Goal: Information Seeking & Learning: Learn about a topic

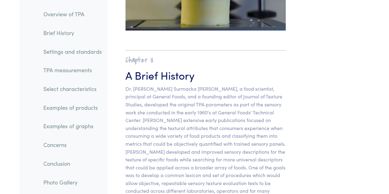
scroll to position [382, 0]
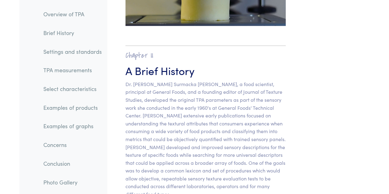
click at [204, 141] on p "Dr. [PERSON_NAME] Surmacka [PERSON_NAME], a food scientist, principal at Genera…" at bounding box center [205, 139] width 160 height 118
click at [190, 140] on p "Dr. [PERSON_NAME] Surmacka [PERSON_NAME], a food scientist, principal at Genera…" at bounding box center [205, 139] width 160 height 118
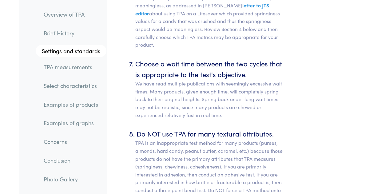
scroll to position [3607, 0]
click at [239, 149] on p "TPA is an inappropriate test method for many products (purees, almonds, hard ca…" at bounding box center [210, 174] width 150 height 71
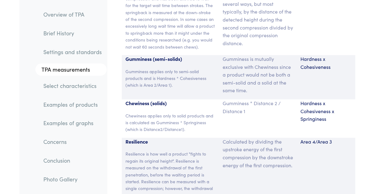
scroll to position [4813, 0]
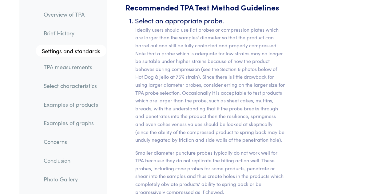
scroll to position [2922, 0]
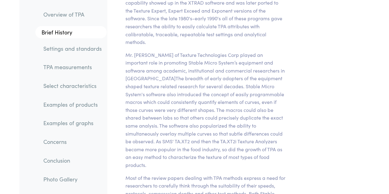
scroll to position [2019, 0]
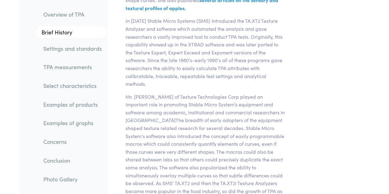
click at [91, 21] on link "Overview of TPA" at bounding box center [72, 14] width 68 height 14
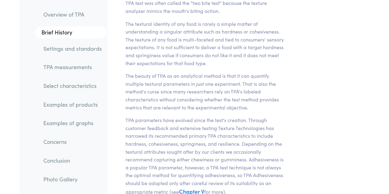
scroll to position [132, 0]
click at [162, 69] on section "Chapter I Overview of TPA Texture Profile Analysis is a popular double compress…" at bounding box center [206, 103] width 190 height 361
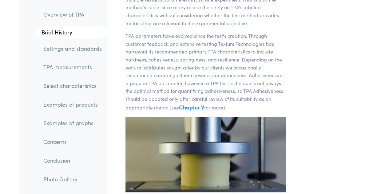
scroll to position [205, 0]
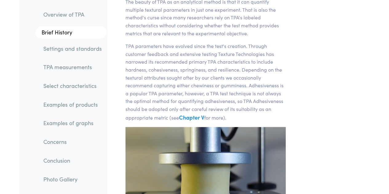
click at [169, 73] on p "TPA parameters have evolved since the test's creation. Through customer feedbac…" at bounding box center [205, 82] width 160 height 80
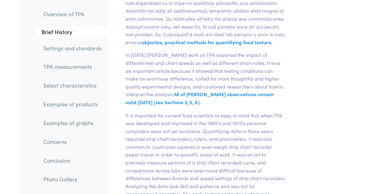
click at [194, 111] on p "It is important for current food scientists to keep in mind that when TPA was d…" at bounding box center [206, 166] width 168 height 110
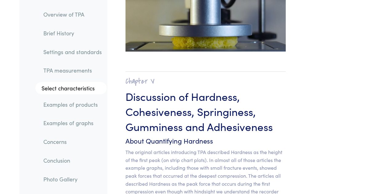
scroll to position [5365, 0]
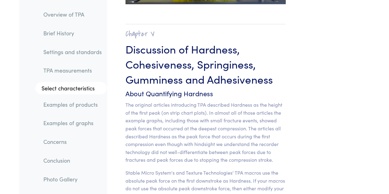
click at [191, 101] on p "The original articles introducing TPA described Hardness as the height of the f…" at bounding box center [205, 132] width 160 height 63
click at [190, 101] on p "The original articles introducing TPA described Hardness as the height of the f…" at bounding box center [205, 132] width 160 height 63
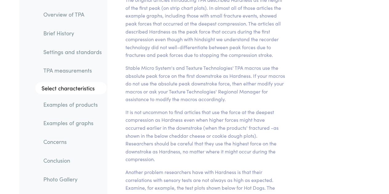
scroll to position [5470, 0]
click at [213, 108] on p "It is not uncommon to find articles that use the force at the deepest compressi…" at bounding box center [205, 135] width 160 height 55
click at [203, 108] on p "It is not uncommon to find articles that use the force at the deepest compressi…" at bounding box center [205, 135] width 160 height 55
click at [208, 108] on p "It is not uncommon to find articles that use the force at the deepest compressi…" at bounding box center [205, 135] width 160 height 55
click at [203, 108] on p "It is not uncommon to find articles that use the force at the deepest compressi…" at bounding box center [205, 135] width 160 height 55
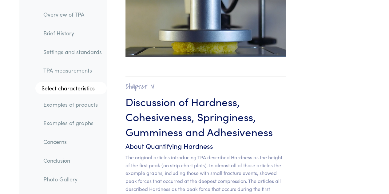
scroll to position [5311, 0]
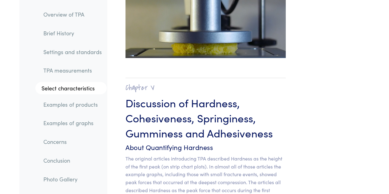
click at [178, 155] on p "The original articles introducing TPA described Hardness as the height of the f…" at bounding box center [205, 186] width 160 height 63
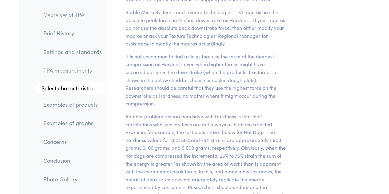
scroll to position [5526, 0]
click at [222, 124] on p "Another problem researchers have with Hardness is that their correlations with …" at bounding box center [205, 163] width 160 height 102
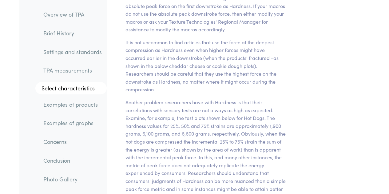
scroll to position [5540, 0]
click at [210, 98] on p "Another problem researchers have with Hardness is that their correlations with …" at bounding box center [205, 149] width 160 height 102
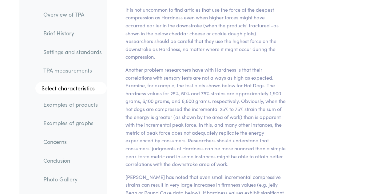
scroll to position [5573, 0]
click at [210, 91] on p "Another problem researchers have with Hardness is that their correlations with …" at bounding box center [205, 116] width 160 height 102
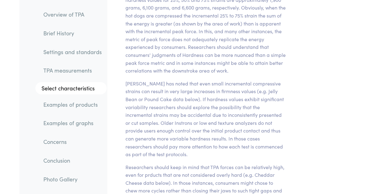
scroll to position [5666, 0]
click at [209, 163] on p "Researchers should keep in mind that TPA forces can be relatively high, even fo…" at bounding box center [205, 190] width 160 height 55
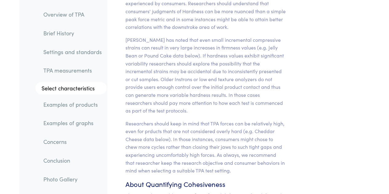
scroll to position [5710, 0]
